Goal: Task Accomplishment & Management: Manage account settings

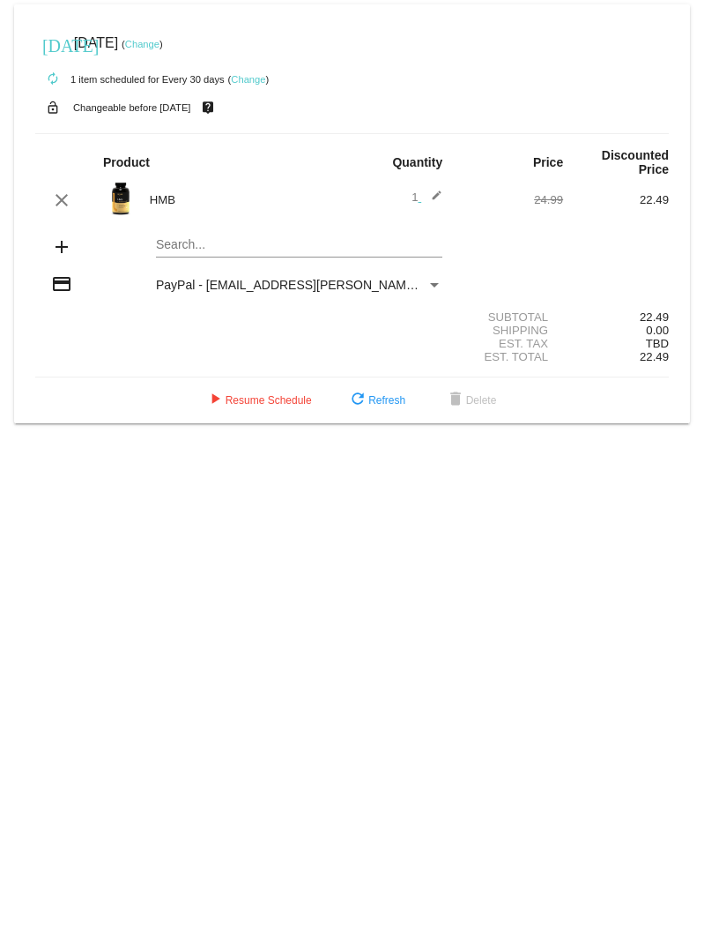
click at [160, 45] on link "Change" at bounding box center [142, 44] width 34 height 11
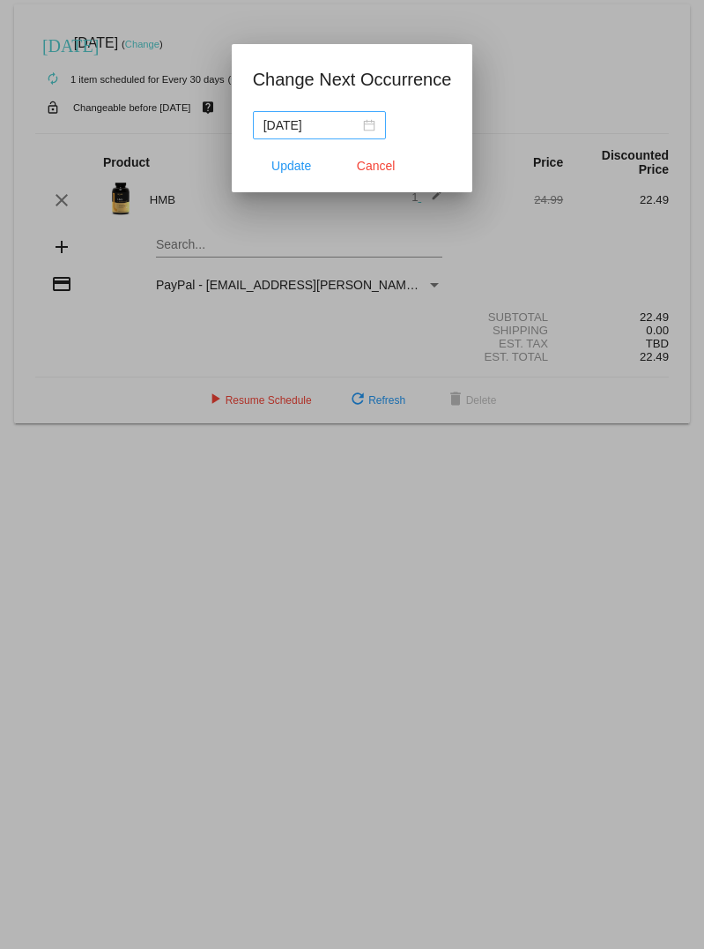
click at [359, 122] on div "2025-10-19" at bounding box center [320, 125] width 112 height 19
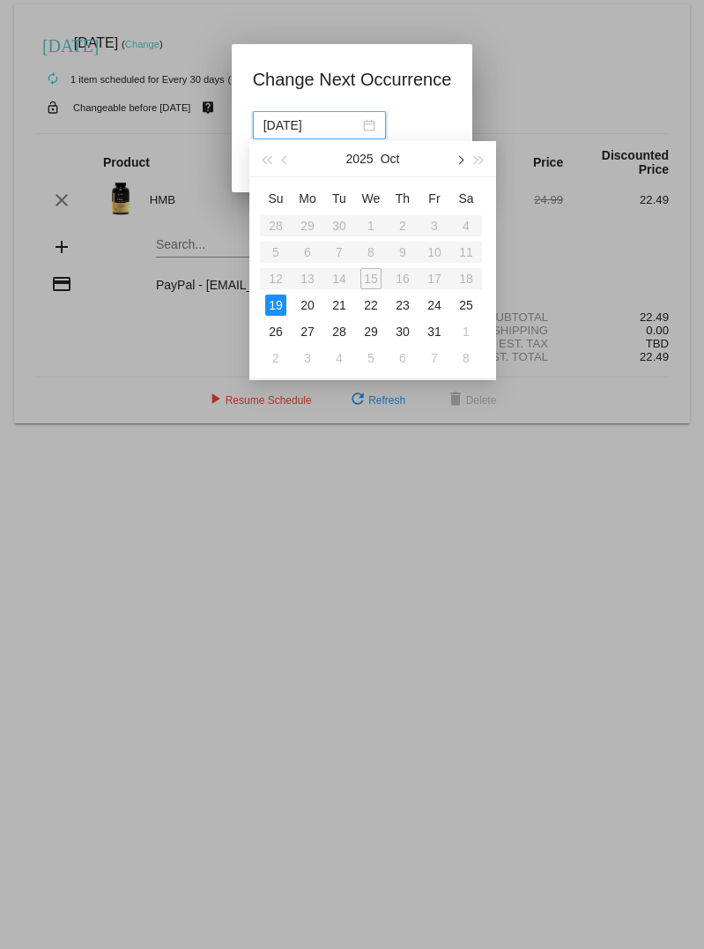
click at [459, 164] on button "button" at bounding box center [459, 158] width 19 height 35
click at [407, 305] on div "20" at bounding box center [402, 304] width 21 height 21
type input "2025-11-20"
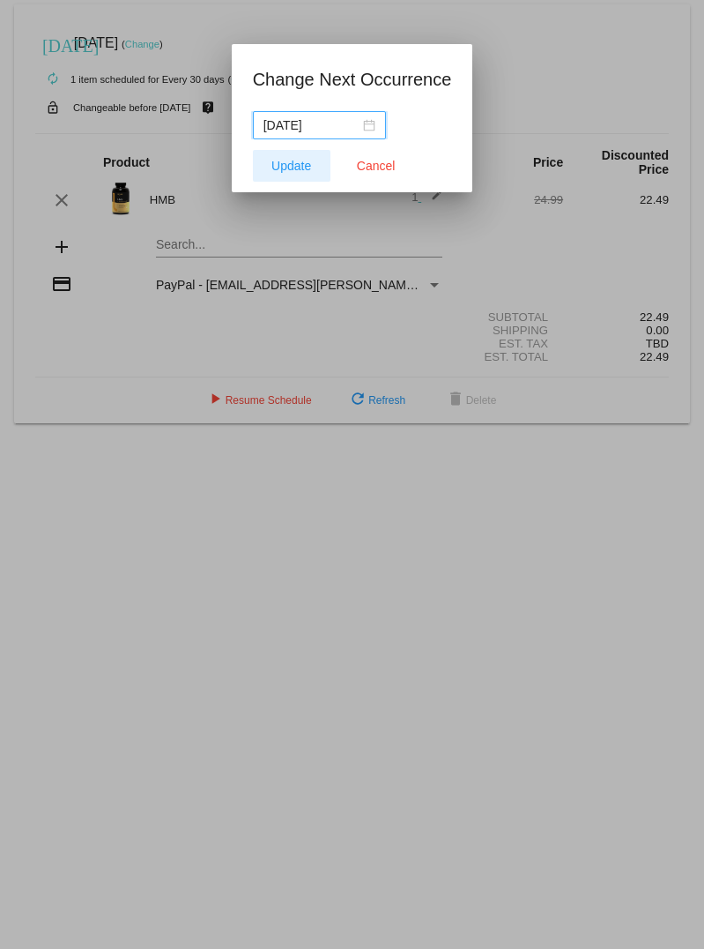
click at [311, 171] on button "Update" at bounding box center [292, 166] width 78 height 32
